Goal: Transaction & Acquisition: Book appointment/travel/reservation

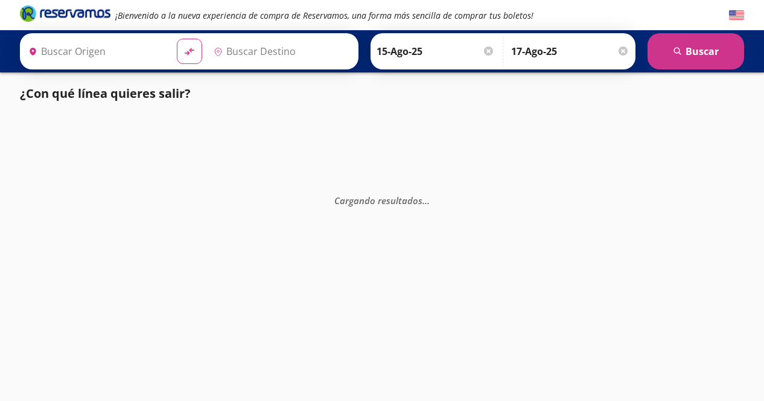
type input "[GEOGRAPHIC_DATA], [GEOGRAPHIC_DATA]"
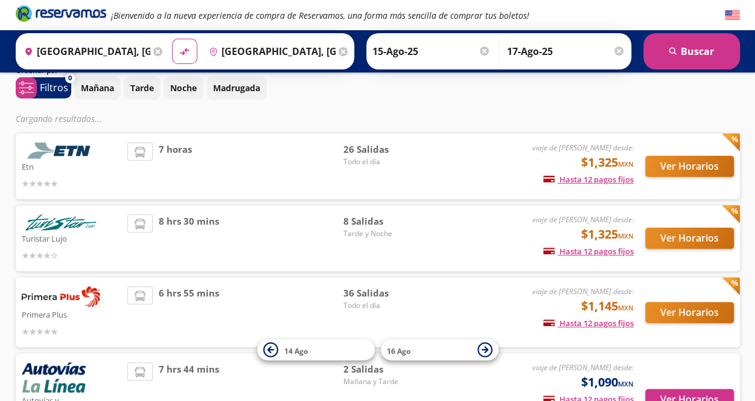
scroll to position [46, 0]
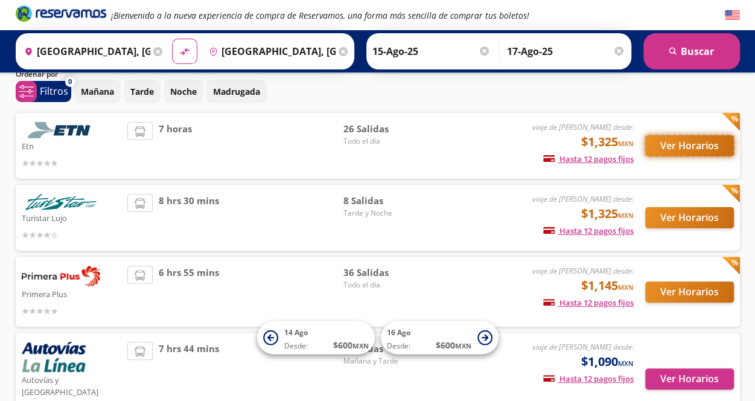
click at [680, 149] on button "Ver Horarios" at bounding box center [689, 145] width 89 height 21
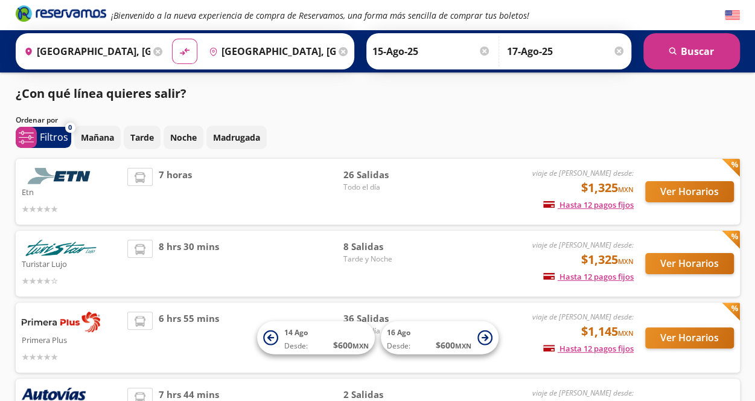
scroll to position [46, 0]
